Goal: Obtain resource: Obtain resource

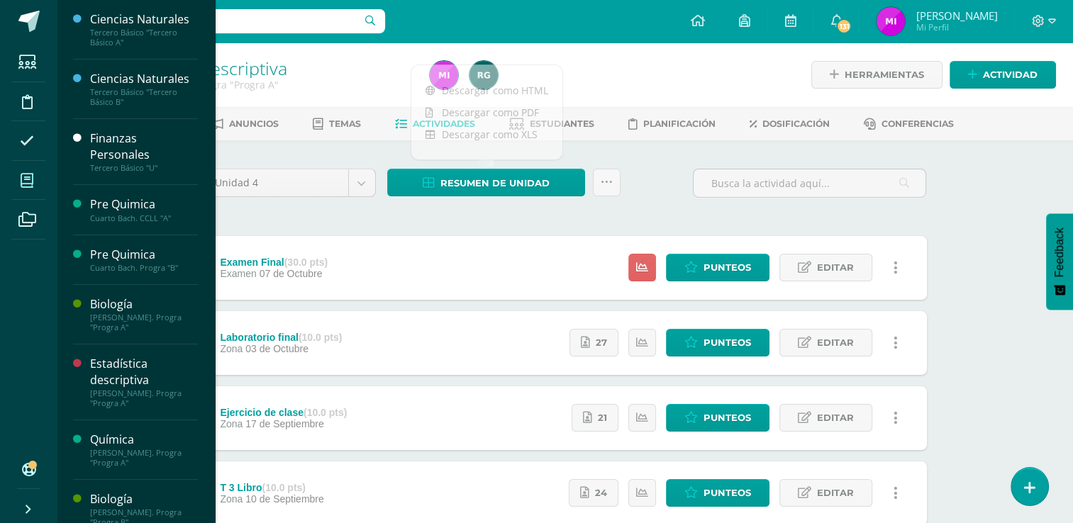
click at [33, 183] on span at bounding box center [27, 181] width 32 height 32
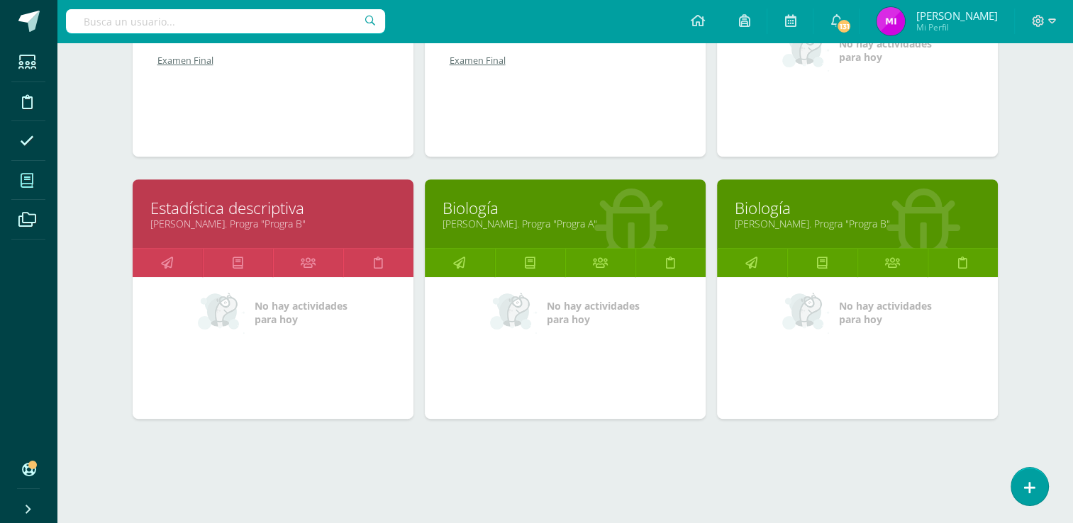
scroll to position [616, 0]
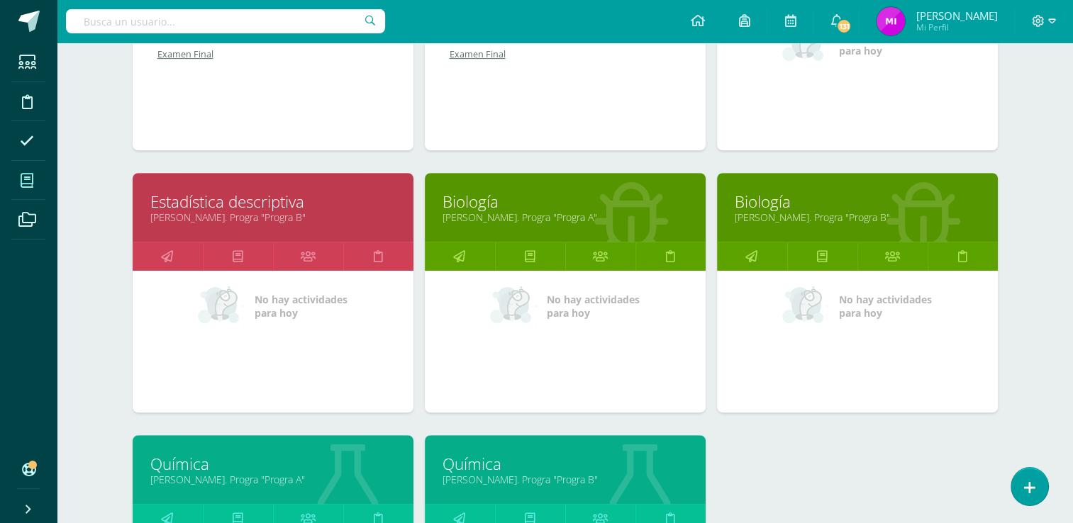
click at [240, 204] on link "Estadística descriptiva" at bounding box center [272, 202] width 245 height 22
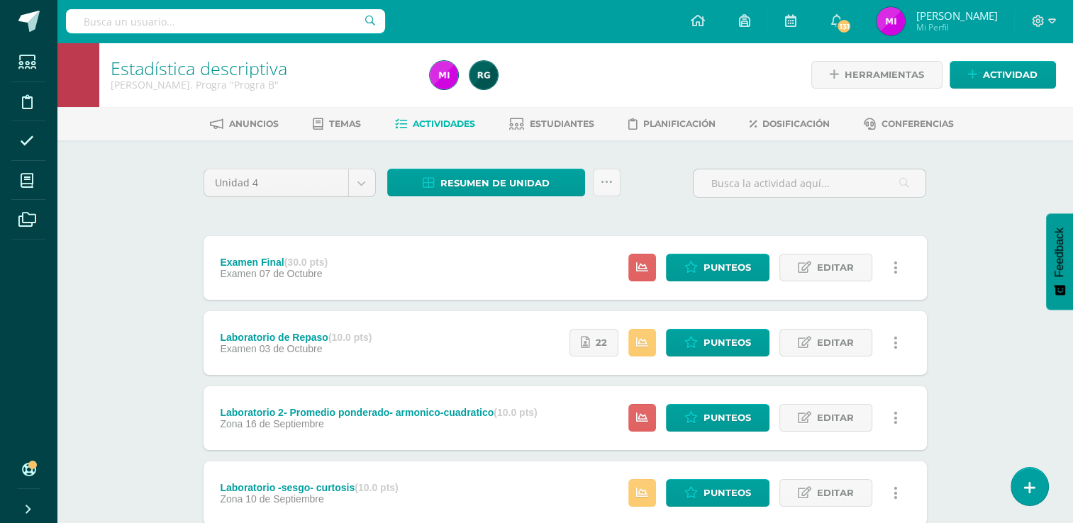
click at [978, 260] on div "Estadística descriptiva Quinto Bach. Progra "Progra B" Herramientas Detalle de …" at bounding box center [565, 482] width 1016 height 878
click at [612, 187] on link at bounding box center [607, 183] width 28 height 28
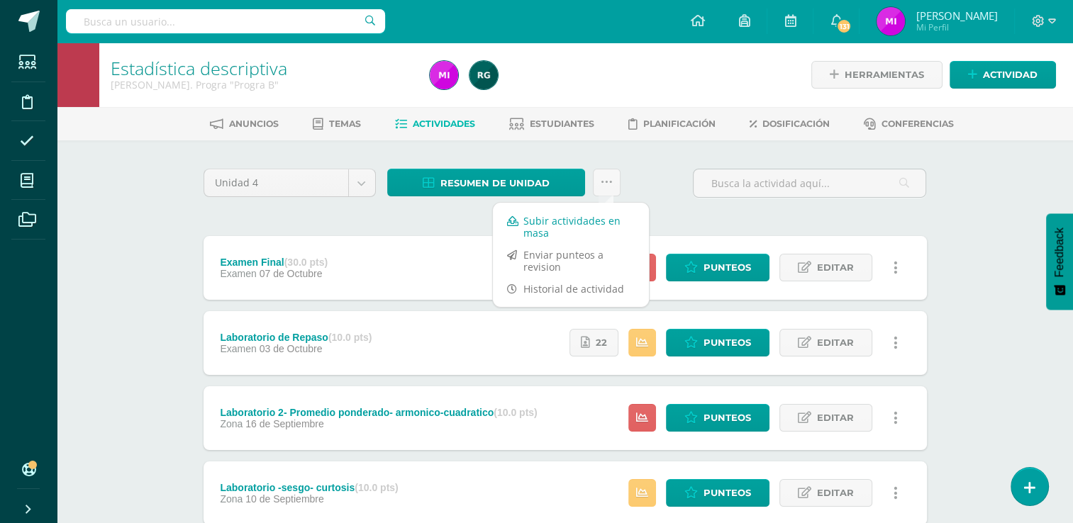
click at [584, 230] on link "Subir actividades en masa" at bounding box center [571, 227] width 156 height 34
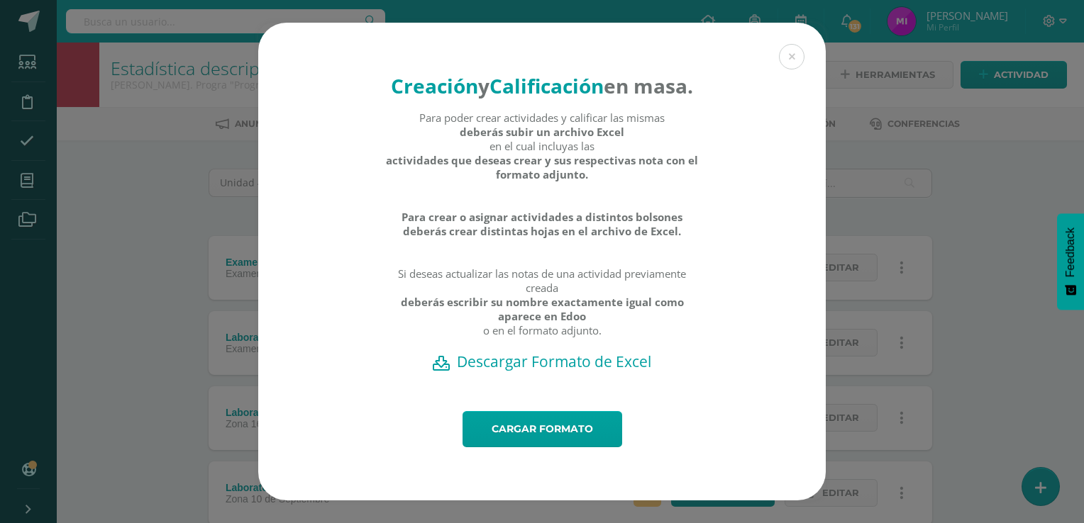
click at [483, 370] on h2 "Descargar Formato de Excel" at bounding box center [542, 362] width 518 height 20
click at [141, 137] on div "Creación y Calificación en masa. Para poder crear actividades y calificar las m…" at bounding box center [542, 262] width 1072 height 478
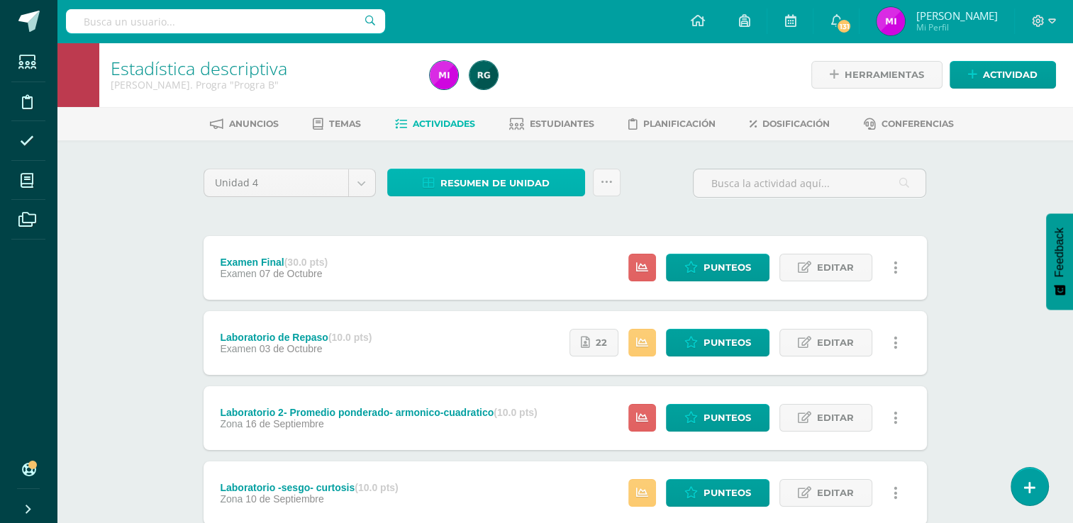
click at [511, 186] on span "Resumen de unidad" at bounding box center [494, 183] width 109 height 26
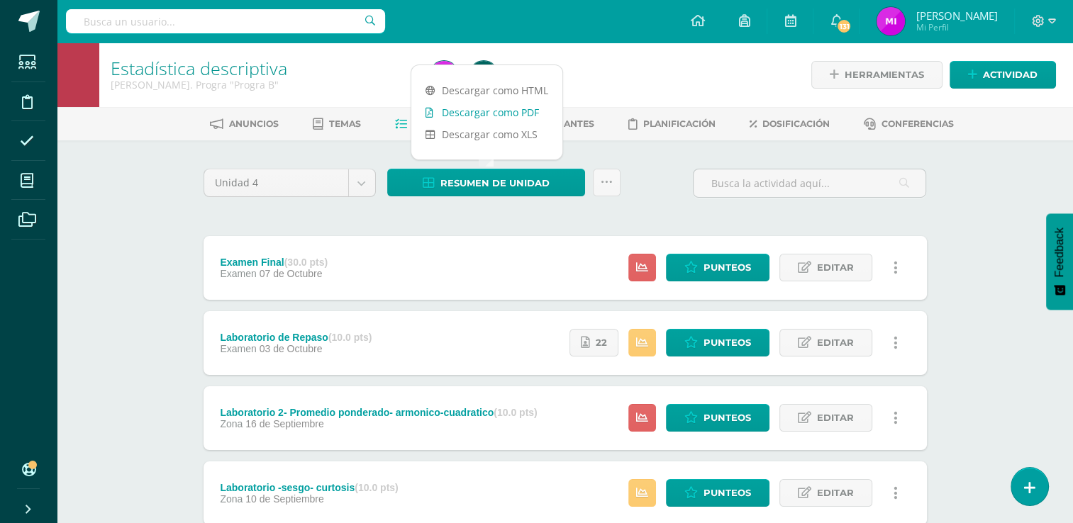
click at [492, 110] on link "Descargar como PDF" at bounding box center [486, 112] width 151 height 22
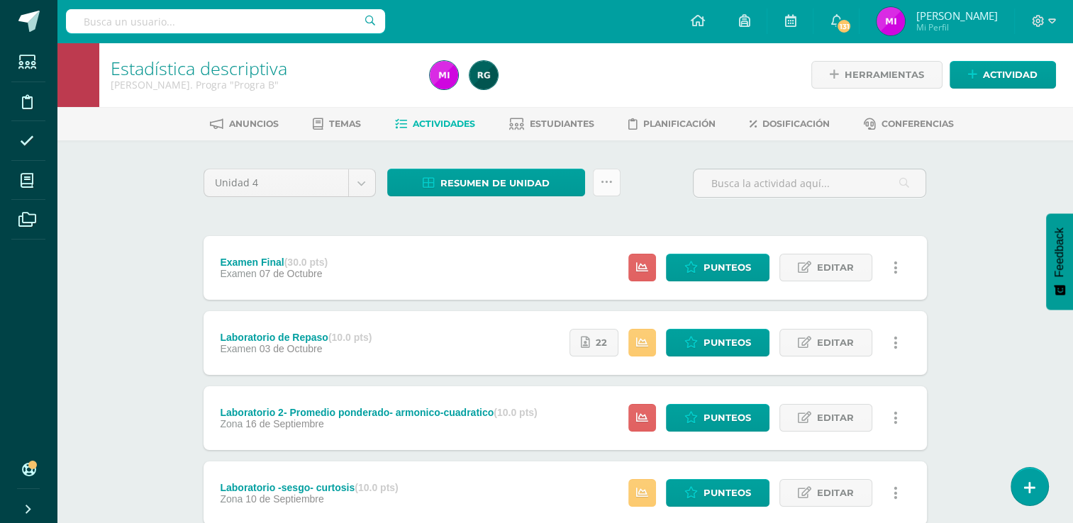
click at [611, 185] on icon at bounding box center [607, 183] width 12 height 12
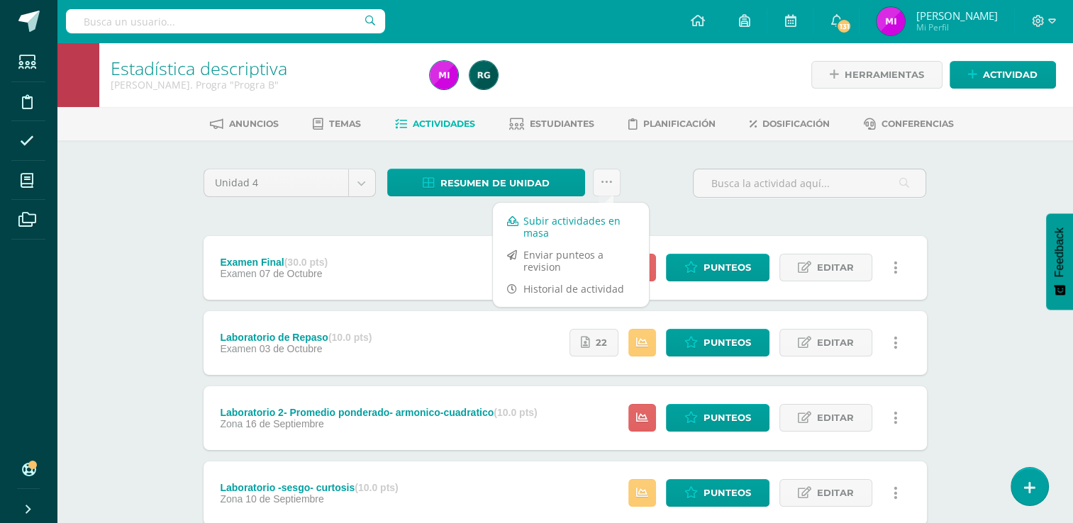
click at [540, 226] on link "Subir actividades en masa" at bounding box center [571, 227] width 156 height 34
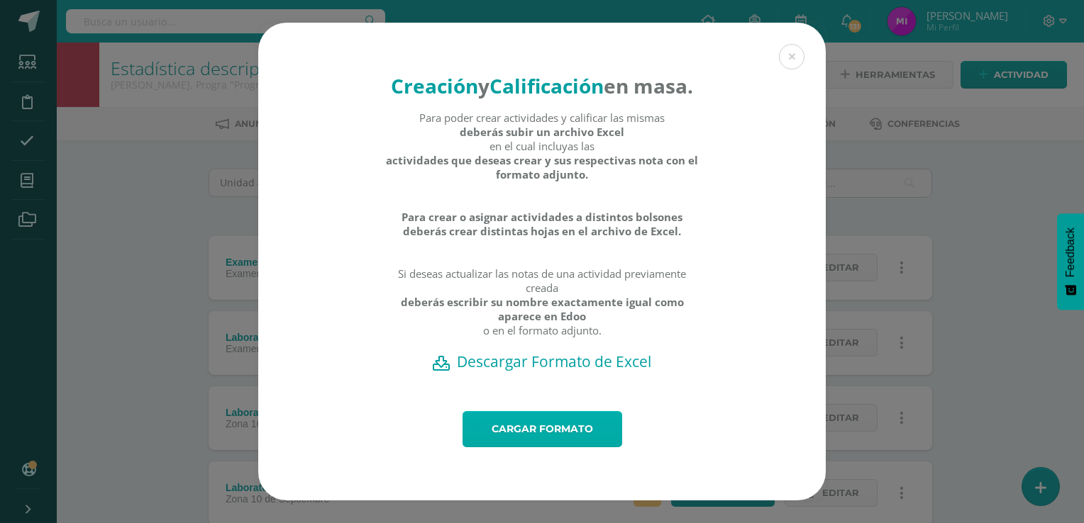
click at [525, 440] on link "Cargar formato" at bounding box center [542, 429] width 160 height 36
click at [511, 443] on link "Cargar formato" at bounding box center [542, 429] width 160 height 36
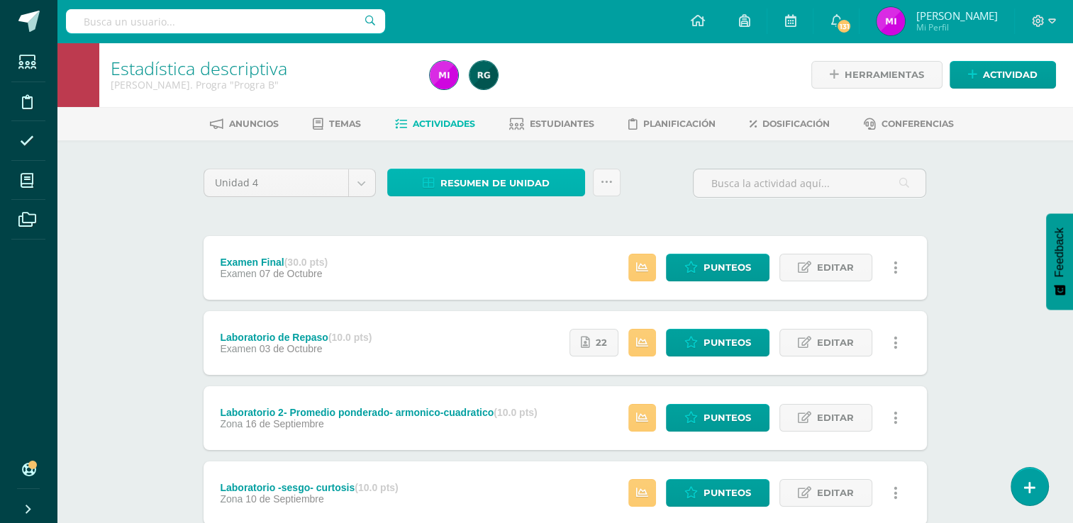
click at [504, 182] on span "Resumen de unidad" at bounding box center [494, 183] width 109 height 26
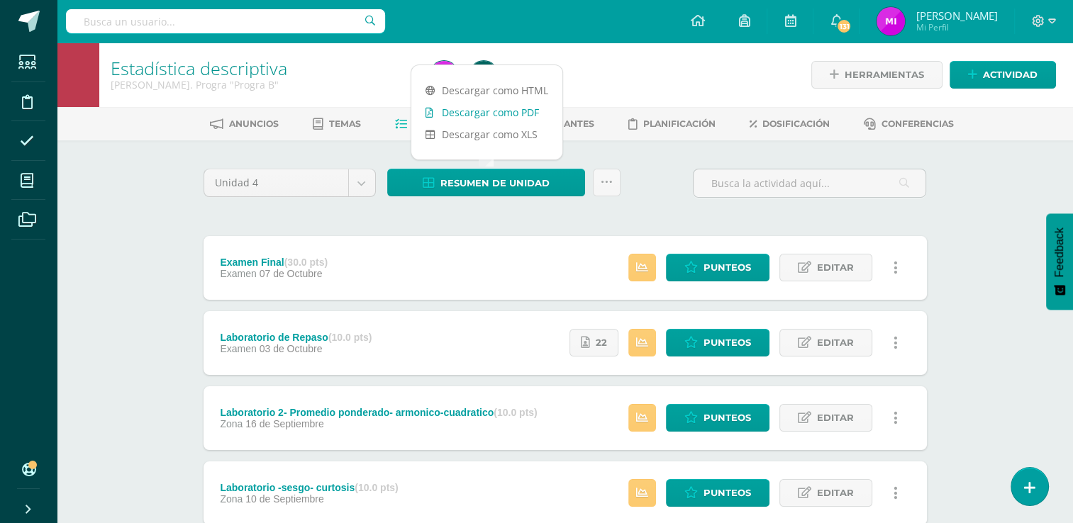
click at [487, 123] on link "Descargar como PDF" at bounding box center [486, 112] width 151 height 22
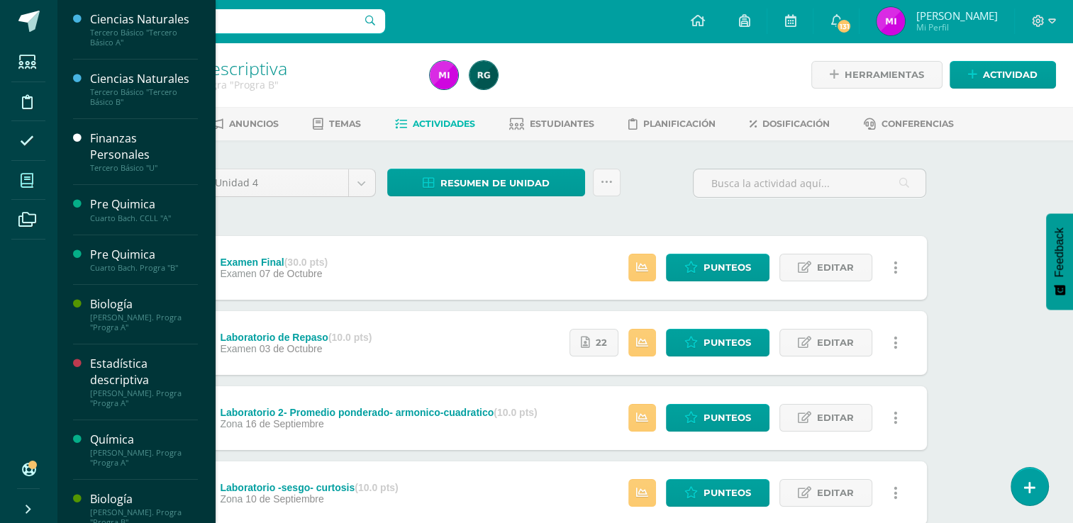
click at [27, 177] on icon at bounding box center [27, 181] width 13 height 14
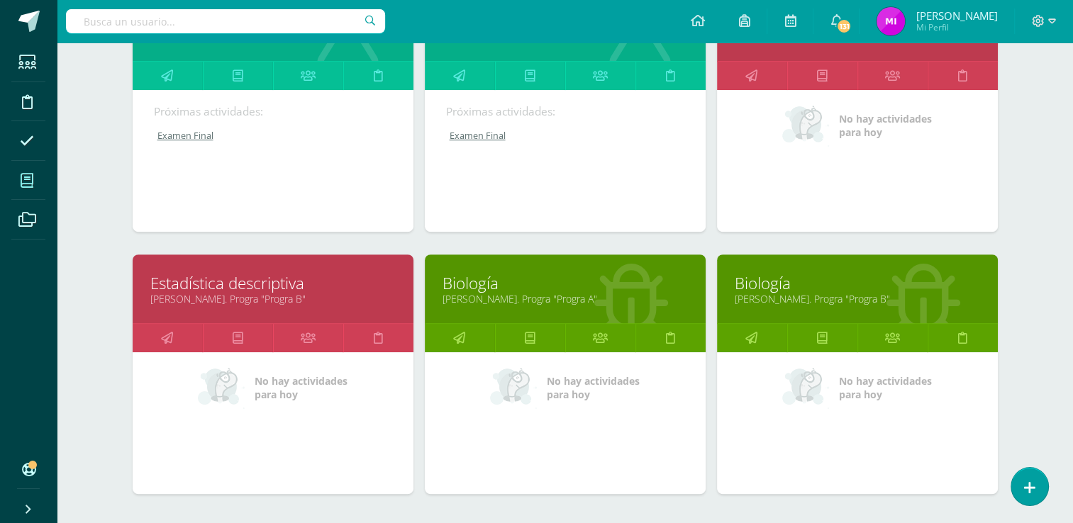
scroll to position [616, 0]
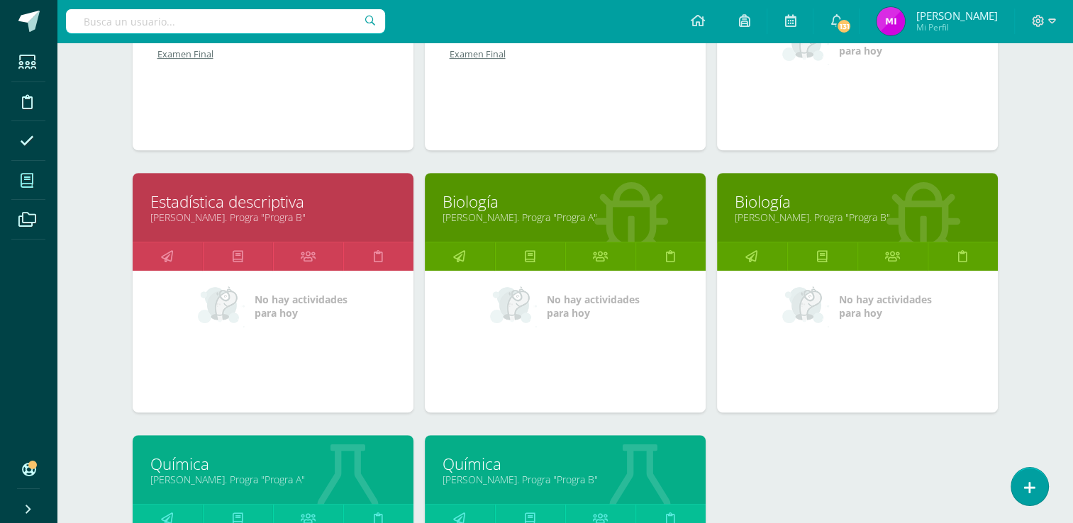
click at [504, 221] on link "[PERSON_NAME]. Progra "Progra A"" at bounding box center [565, 217] width 245 height 13
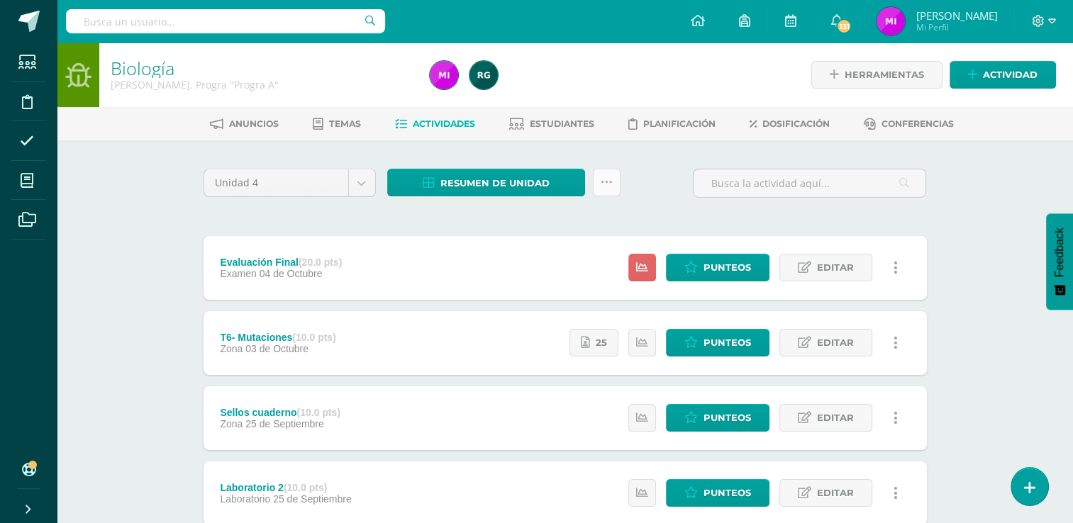
click at [610, 182] on icon at bounding box center [607, 183] width 12 height 12
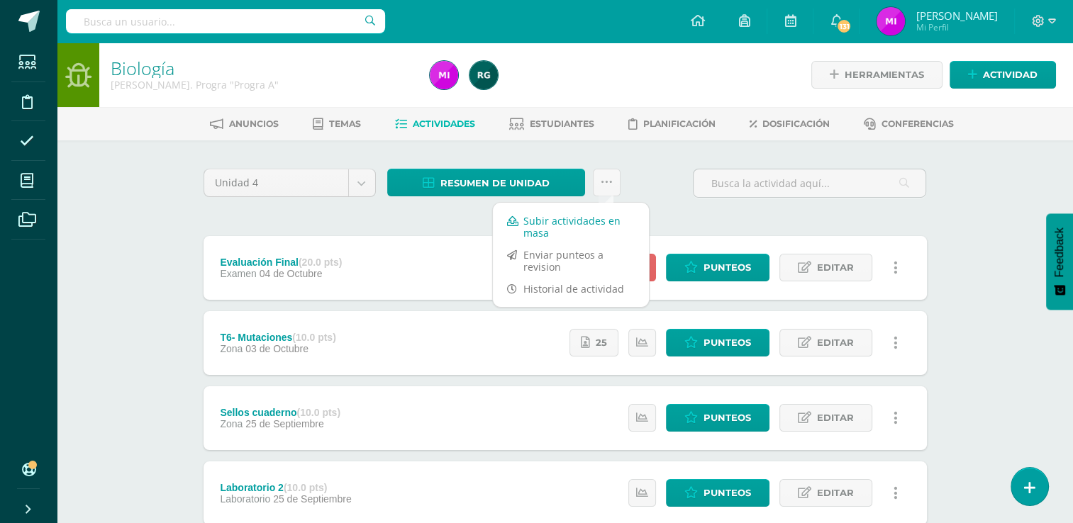
click at [577, 223] on link "Subir actividades en masa" at bounding box center [571, 227] width 156 height 34
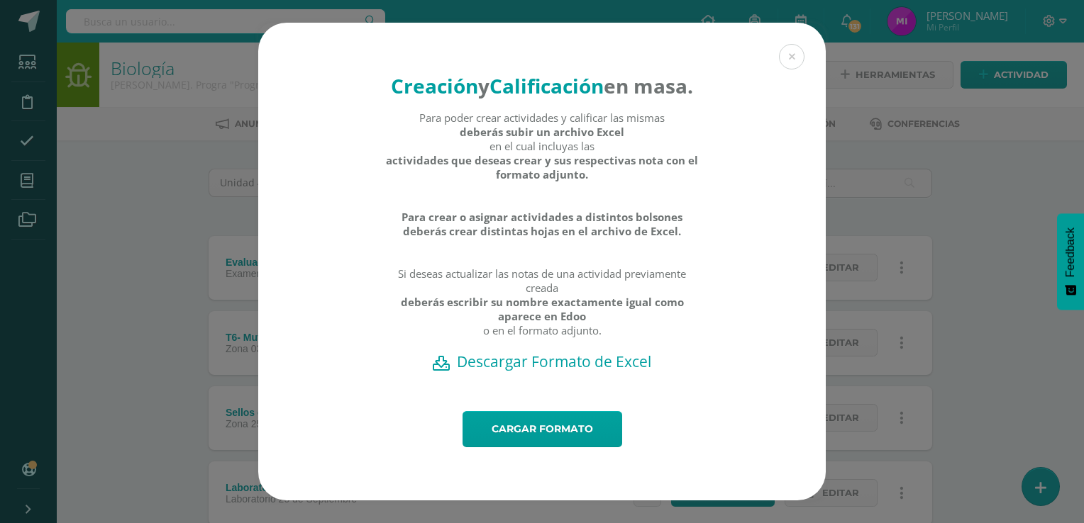
click at [529, 372] on h2 "Descargar Formato de Excel" at bounding box center [542, 362] width 518 height 20
